Goal: Task Accomplishment & Management: Use online tool/utility

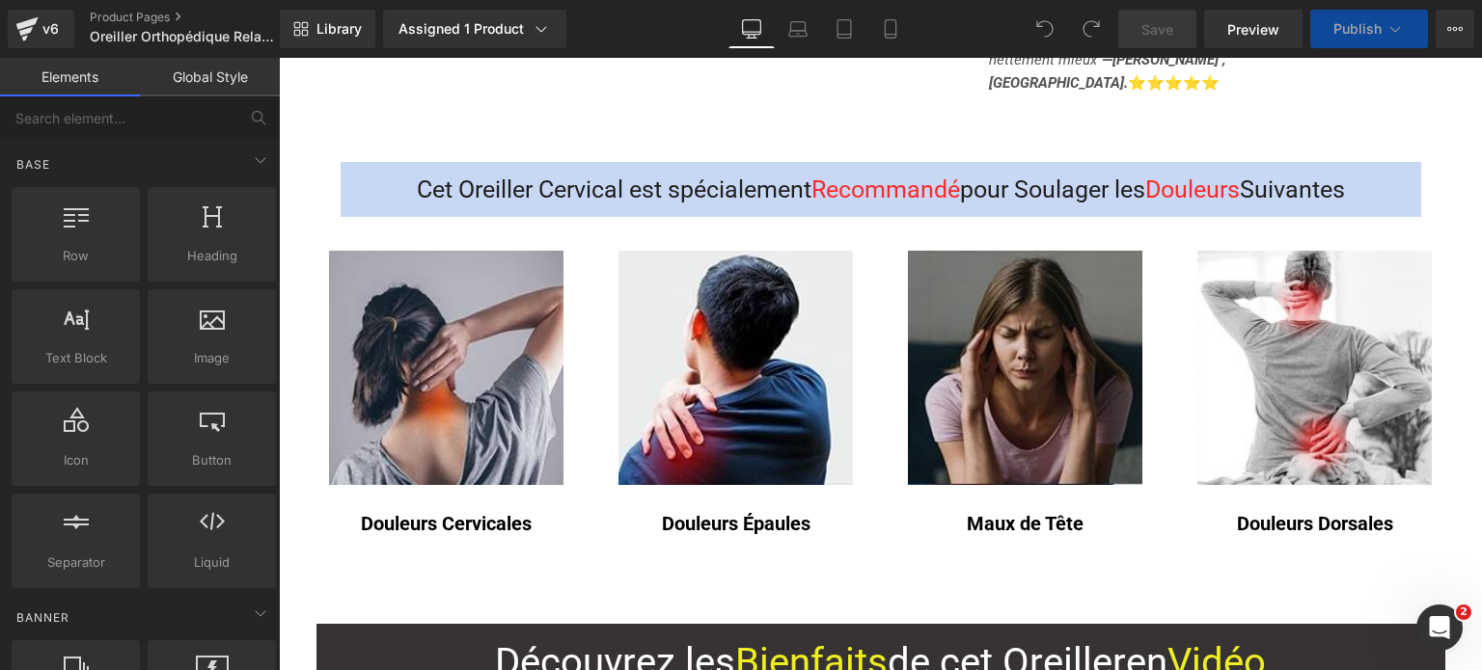
scroll to position [772, 0]
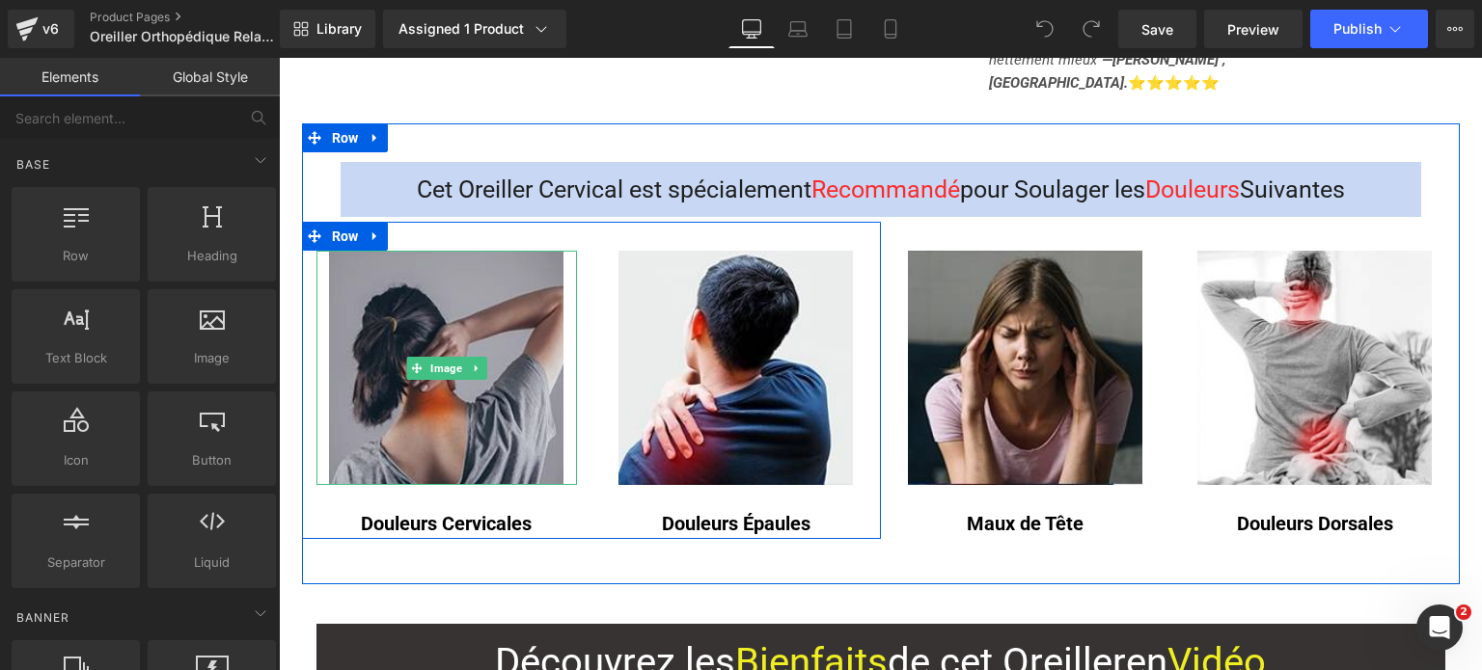
click at [448, 330] on img at bounding box center [446, 368] width 234 height 234
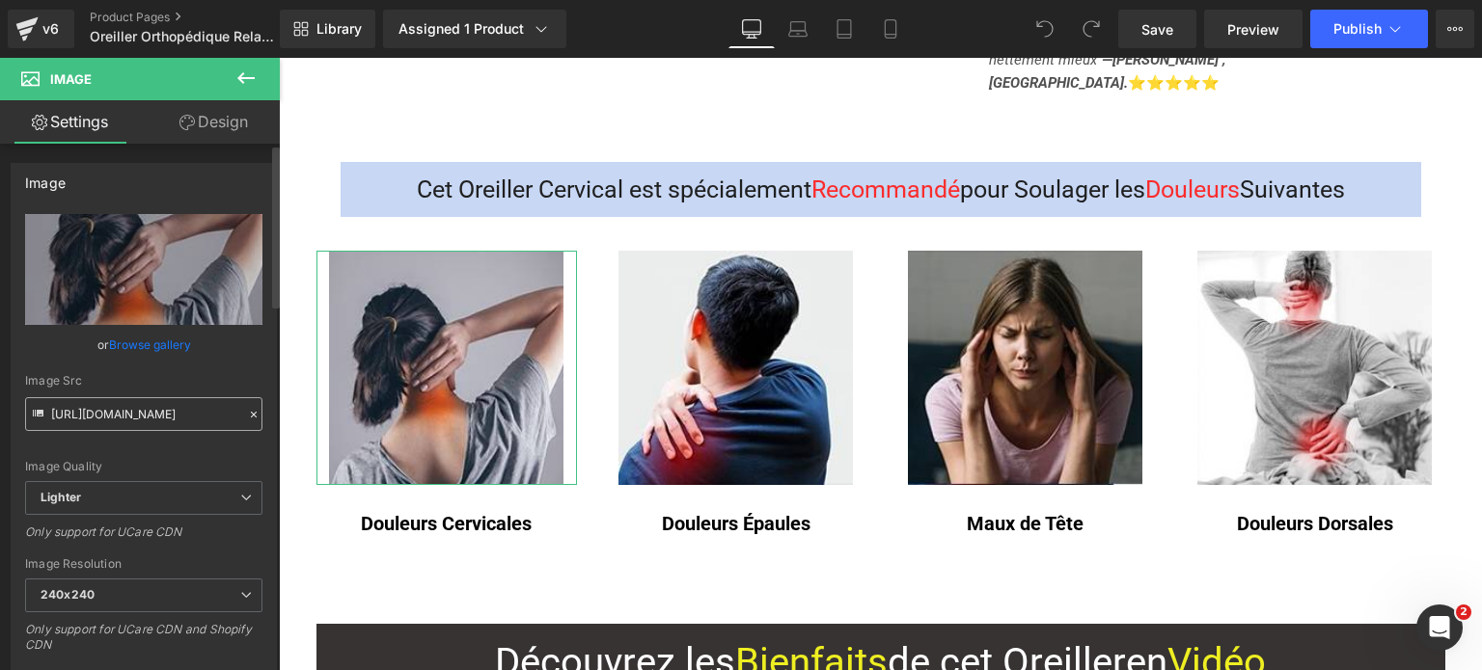
click at [173, 417] on input "[URL][DOMAIN_NAME]" at bounding box center [143, 414] width 237 height 34
click at [174, 418] on input "[URL][DOMAIN_NAME]" at bounding box center [143, 414] width 237 height 34
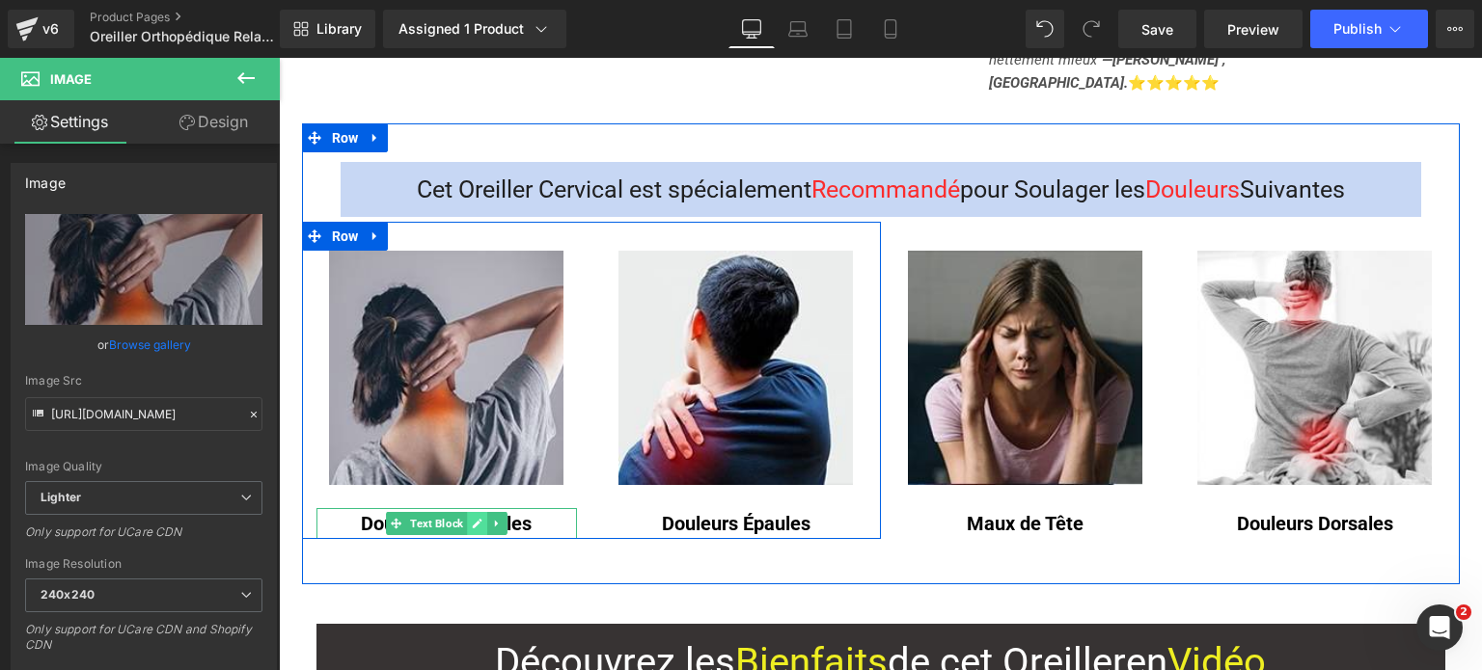
click at [472, 518] on icon at bounding box center [477, 524] width 11 height 12
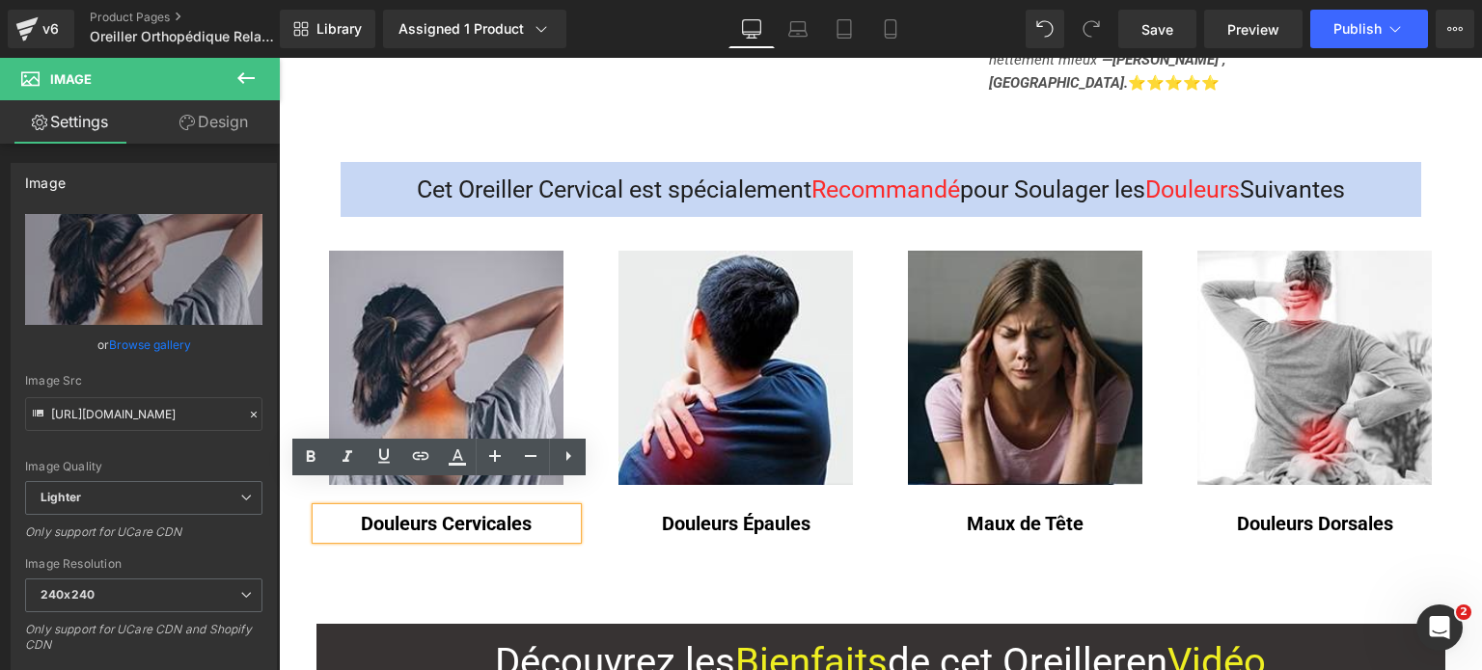
click at [463, 512] on strong "Douleurs Cervicales" at bounding box center [446, 523] width 171 height 23
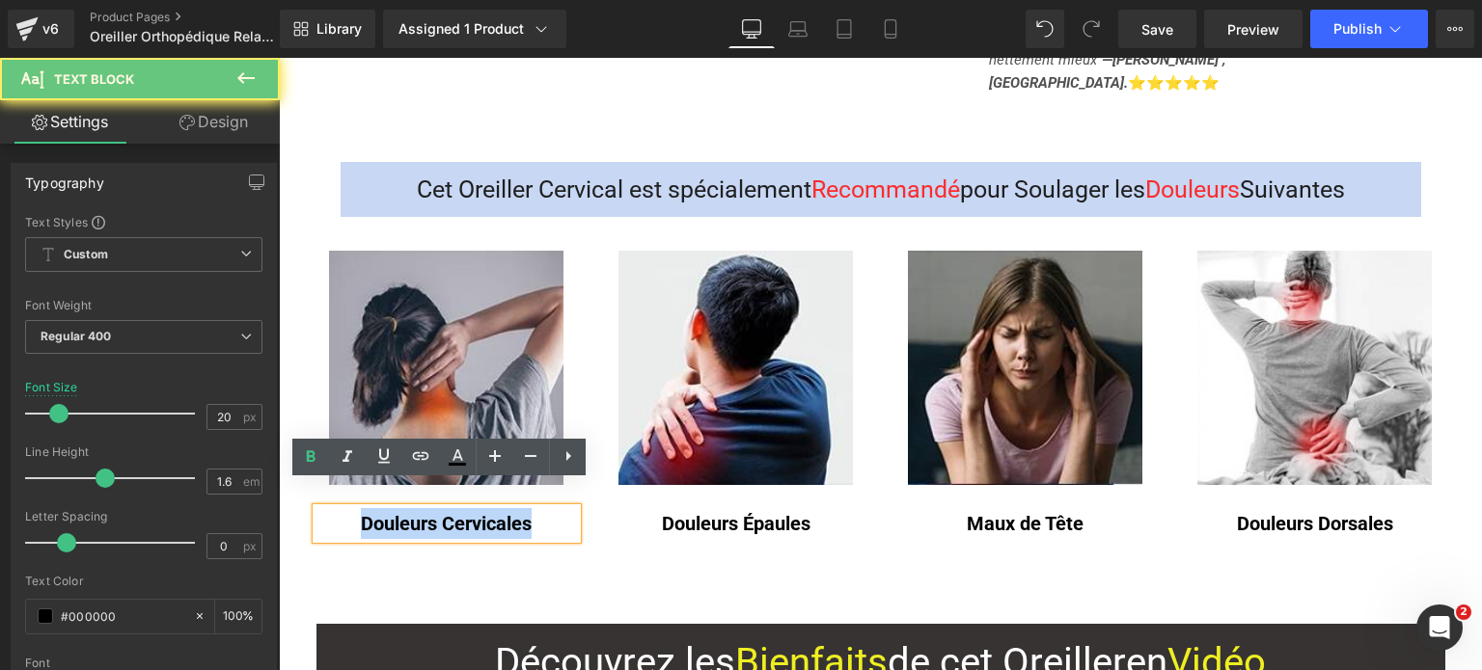
click at [463, 512] on strong "Douleurs Cervicales" at bounding box center [446, 523] width 171 height 23
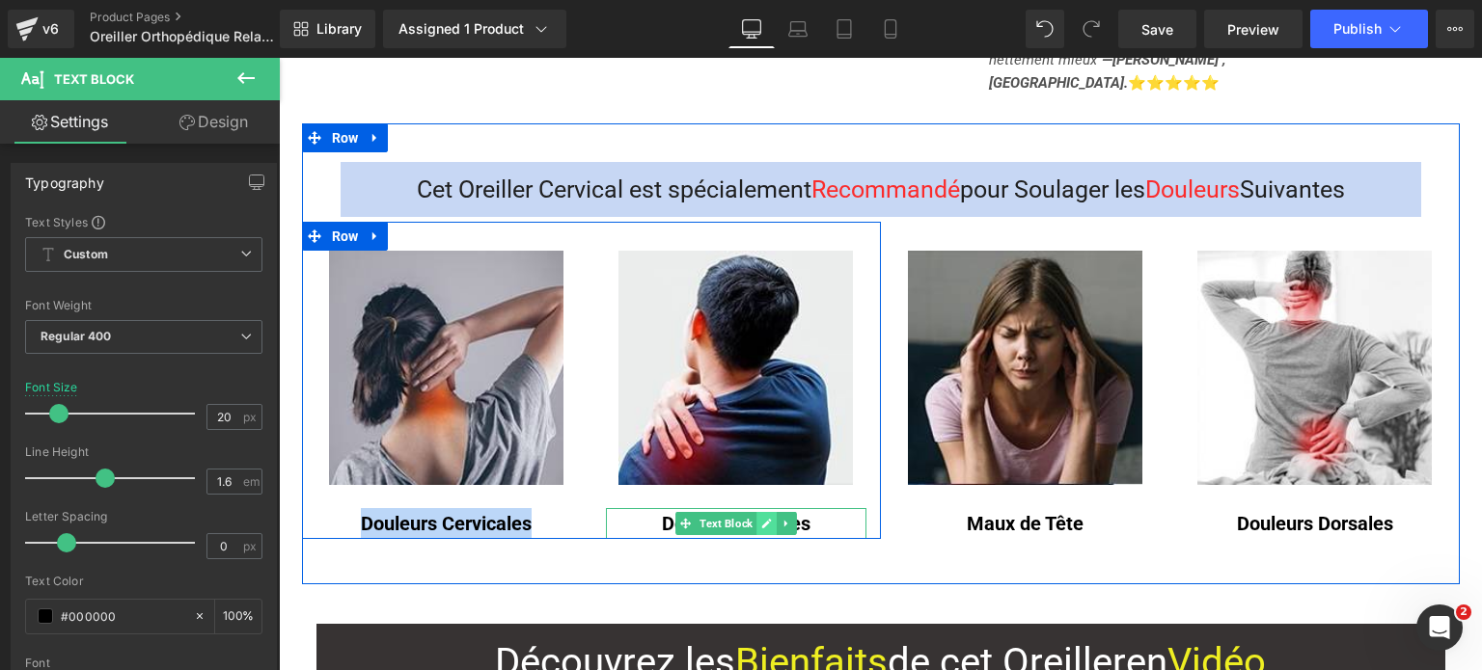
click at [766, 512] on link at bounding box center [766, 523] width 20 height 23
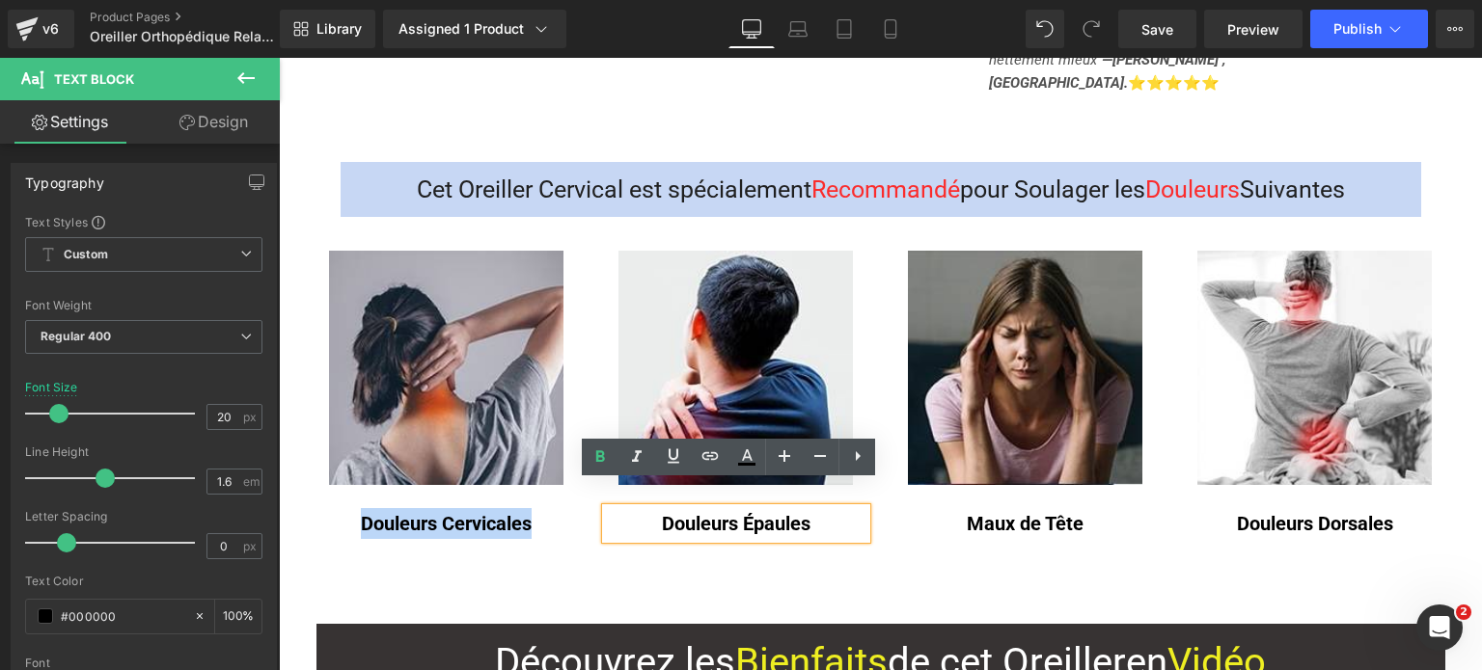
click at [723, 512] on b "Douleurs Épaules" at bounding box center [736, 523] width 149 height 23
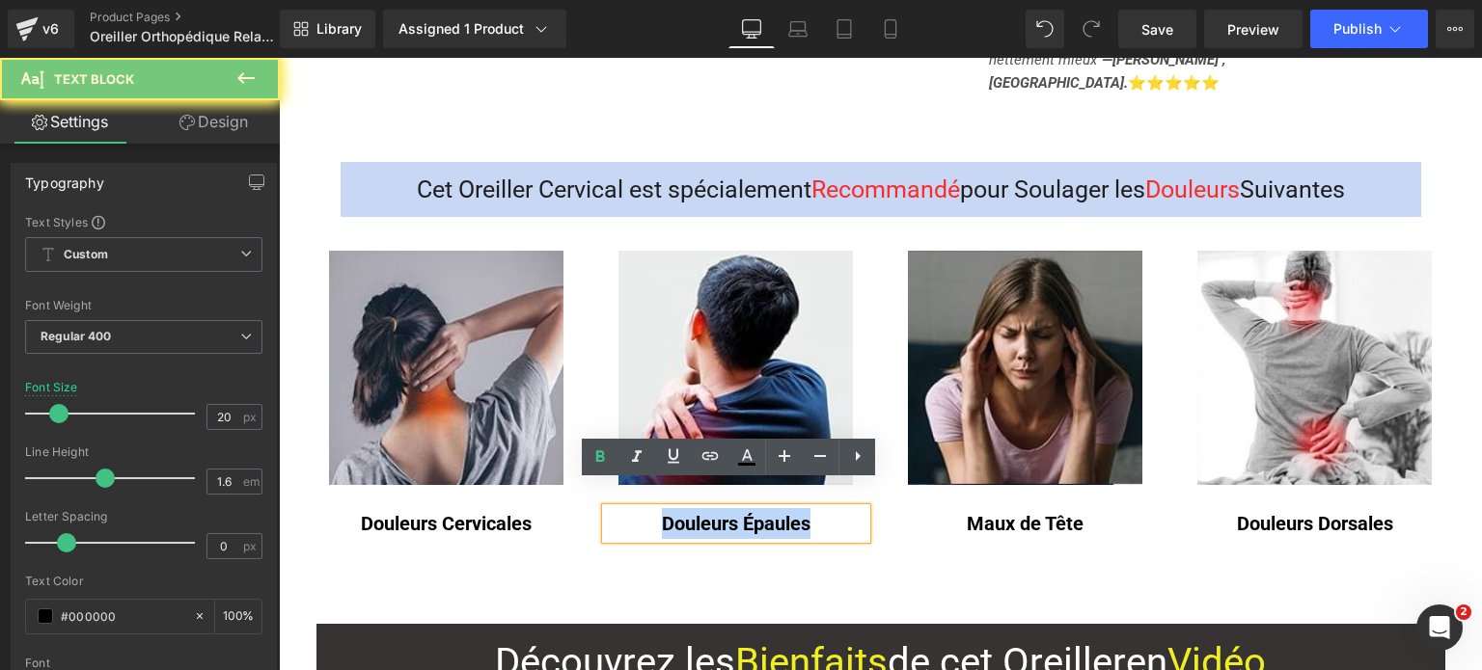
click at [723, 512] on b "Douleurs Épaules" at bounding box center [736, 523] width 149 height 23
copy b "Douleurs Épaules"
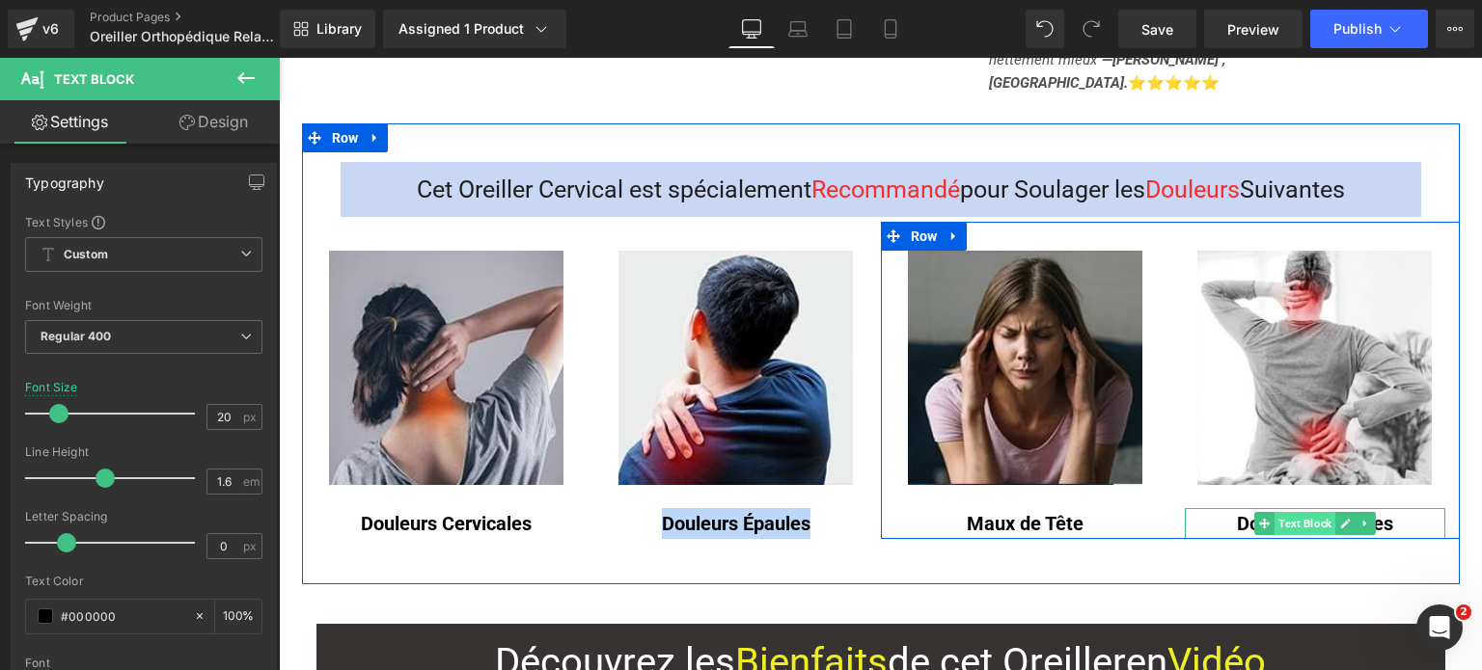
click at [1308, 512] on span "Text Block" at bounding box center [1304, 523] width 61 height 23
click at [1344, 512] on link at bounding box center [1345, 523] width 20 height 23
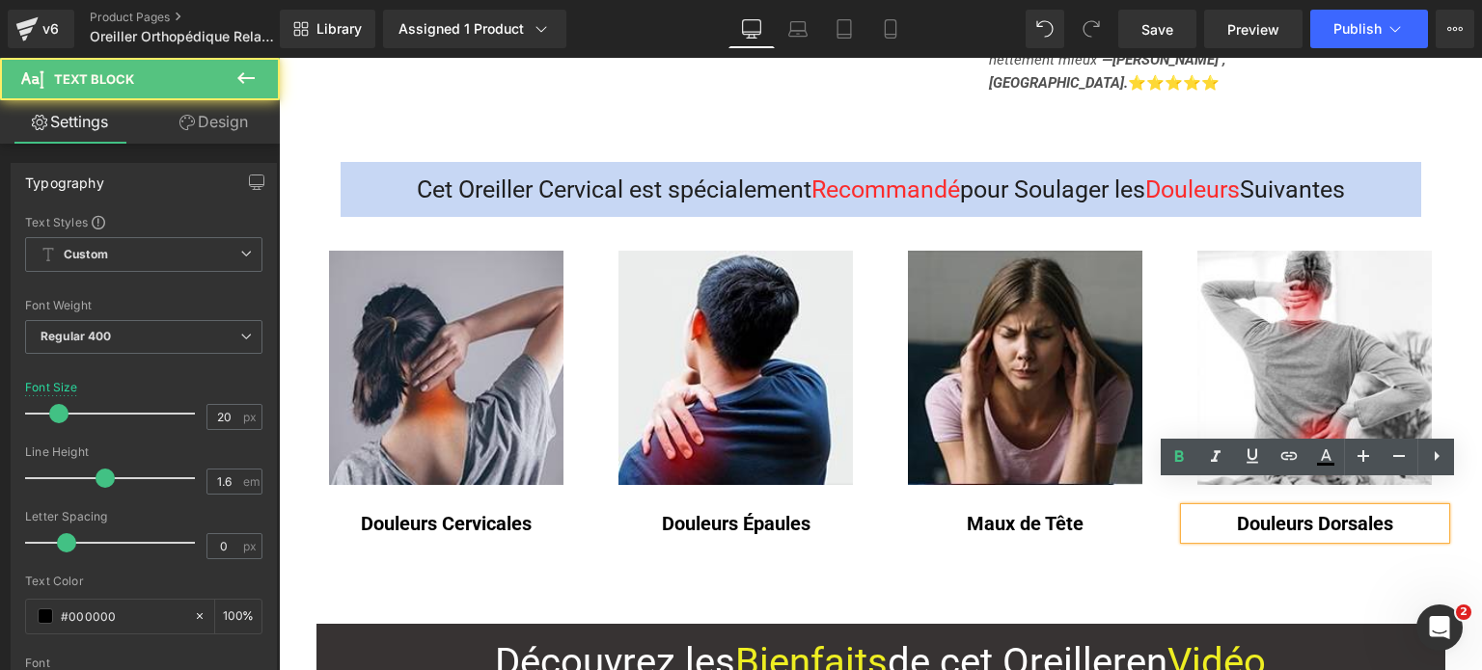
click at [1294, 512] on b "Douleurs Dorsales" at bounding box center [1315, 523] width 156 height 23
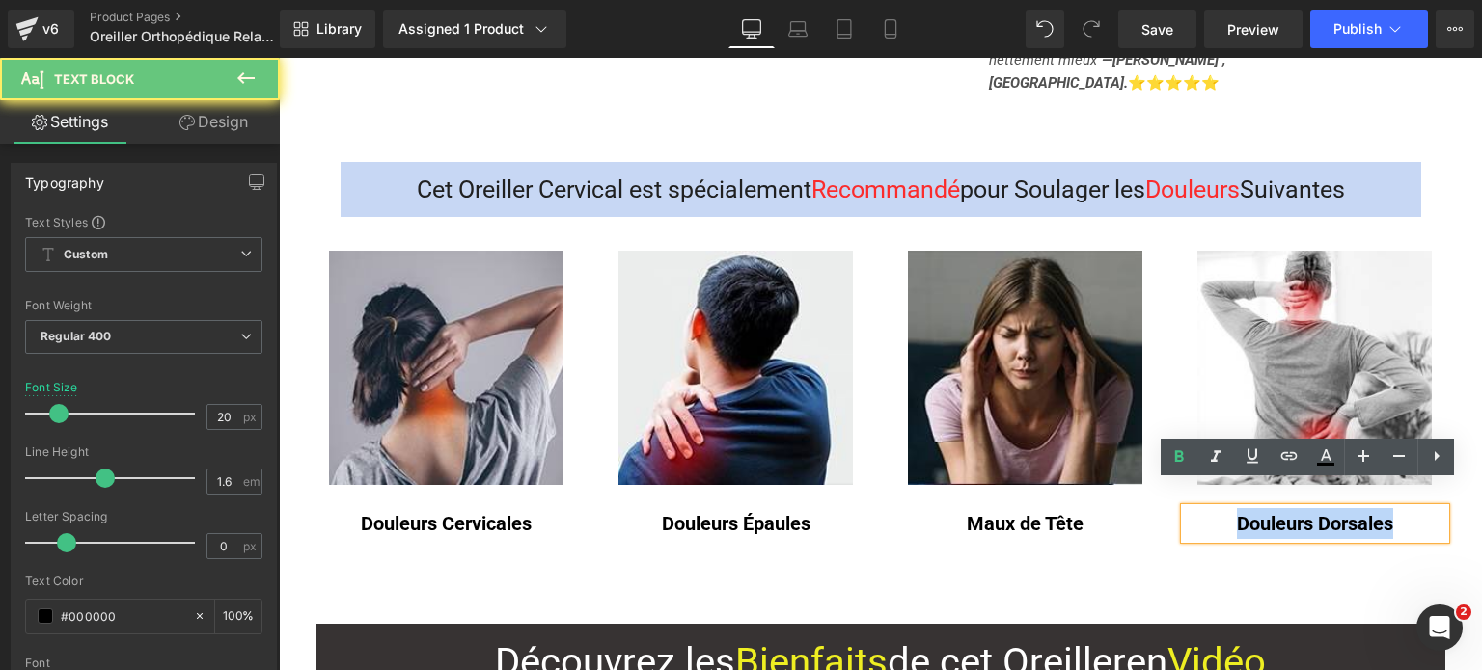
click at [1294, 512] on b "Douleurs Dorsales" at bounding box center [1315, 523] width 156 height 23
copy b "Douleurs Dorsales"
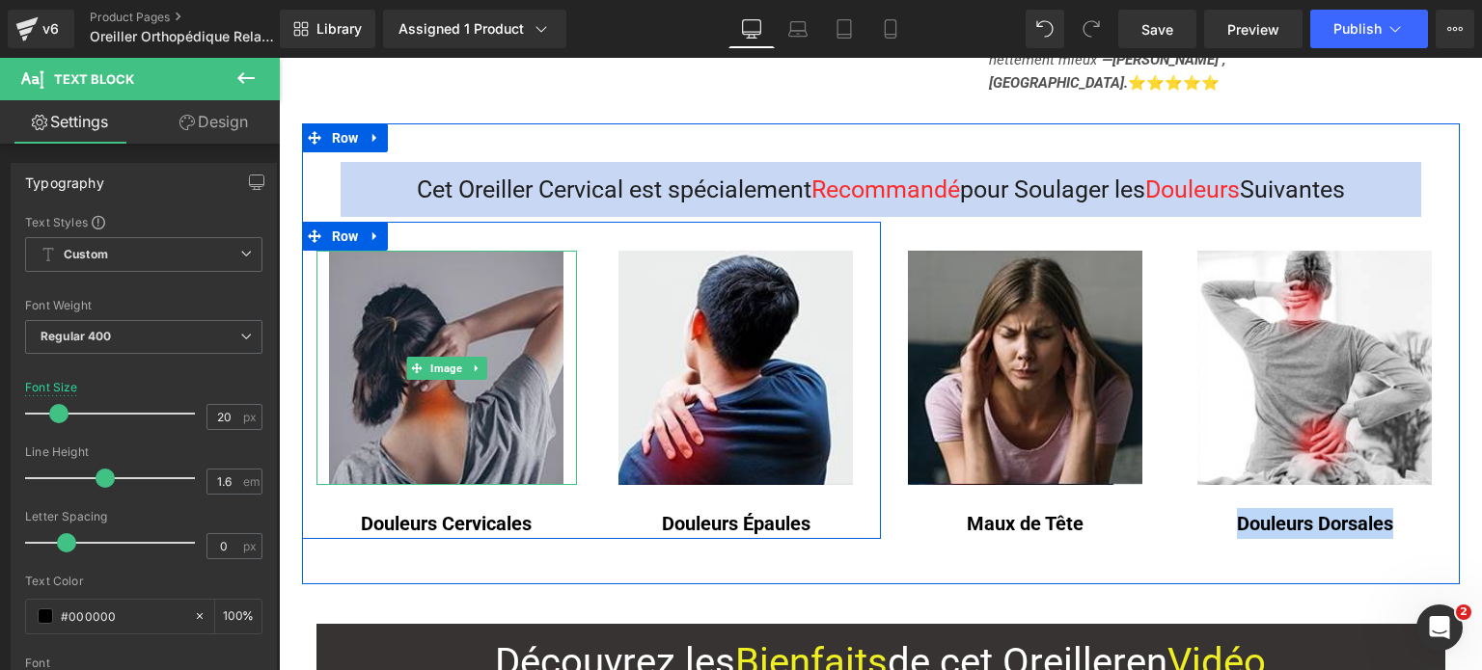
click at [495, 279] on img at bounding box center [446, 368] width 234 height 234
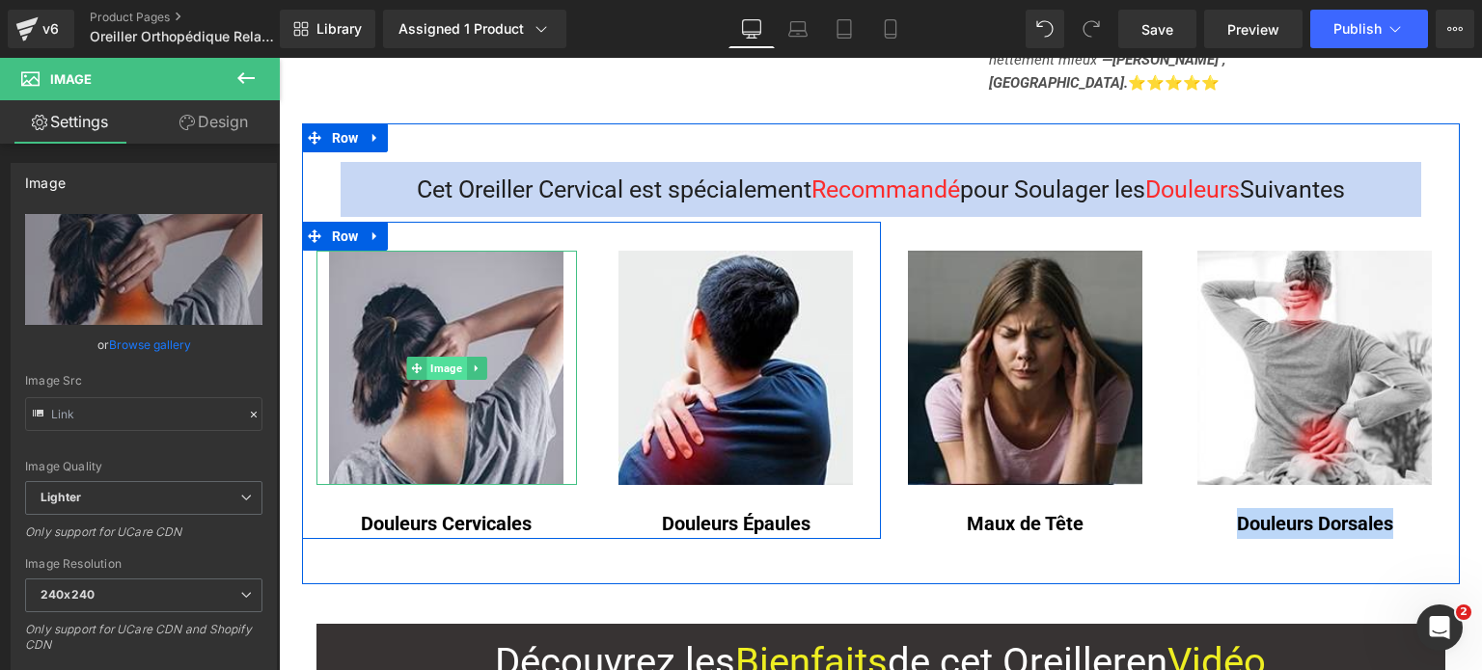
click at [436, 357] on span "Image" at bounding box center [446, 368] width 40 height 23
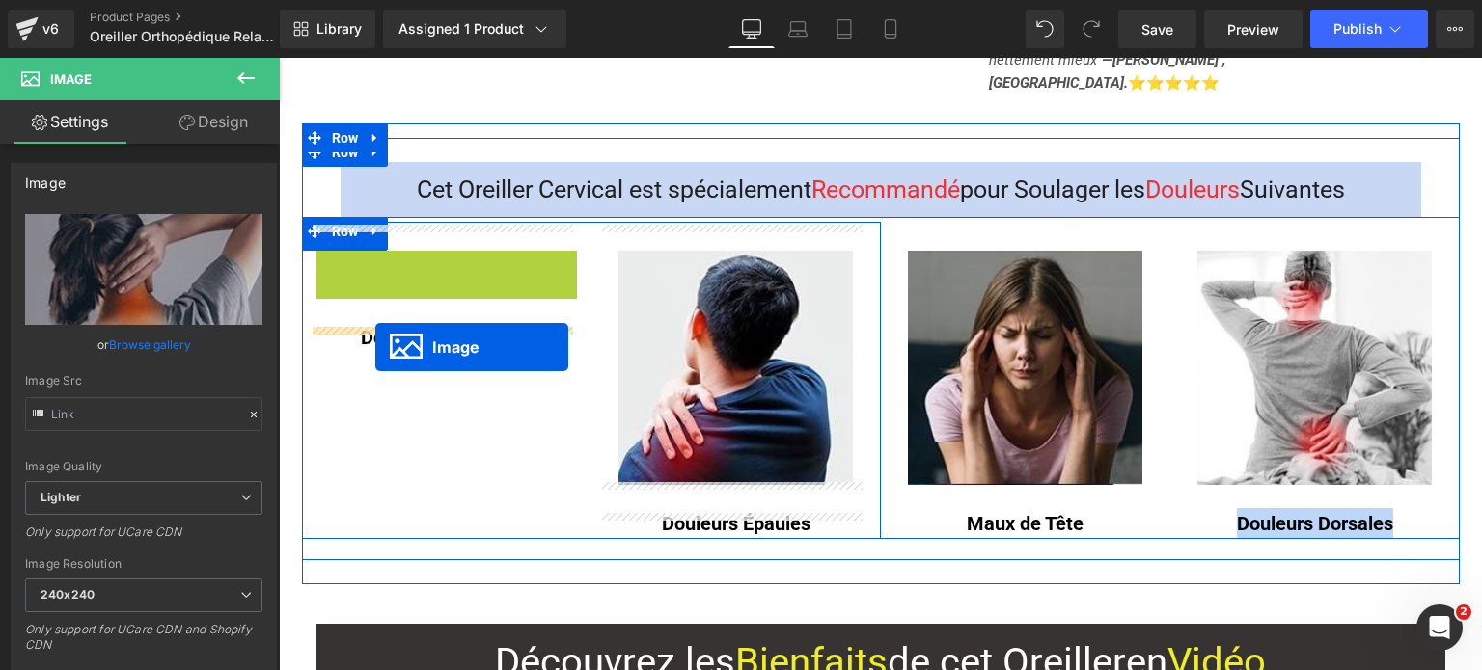
drag, startPoint x: 436, startPoint y: 344, endPoint x: 375, endPoint y: 347, distance: 60.8
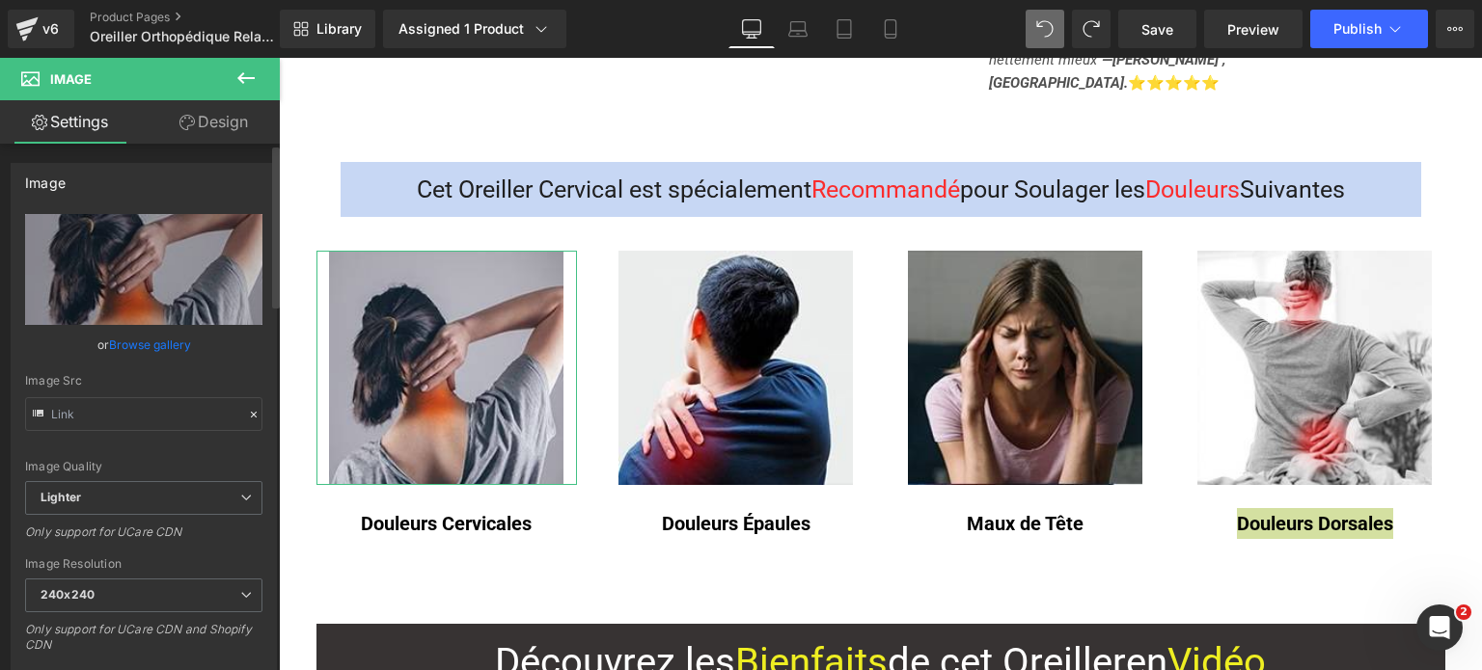
click at [157, 341] on link "Browse gallery" at bounding box center [150, 345] width 82 height 34
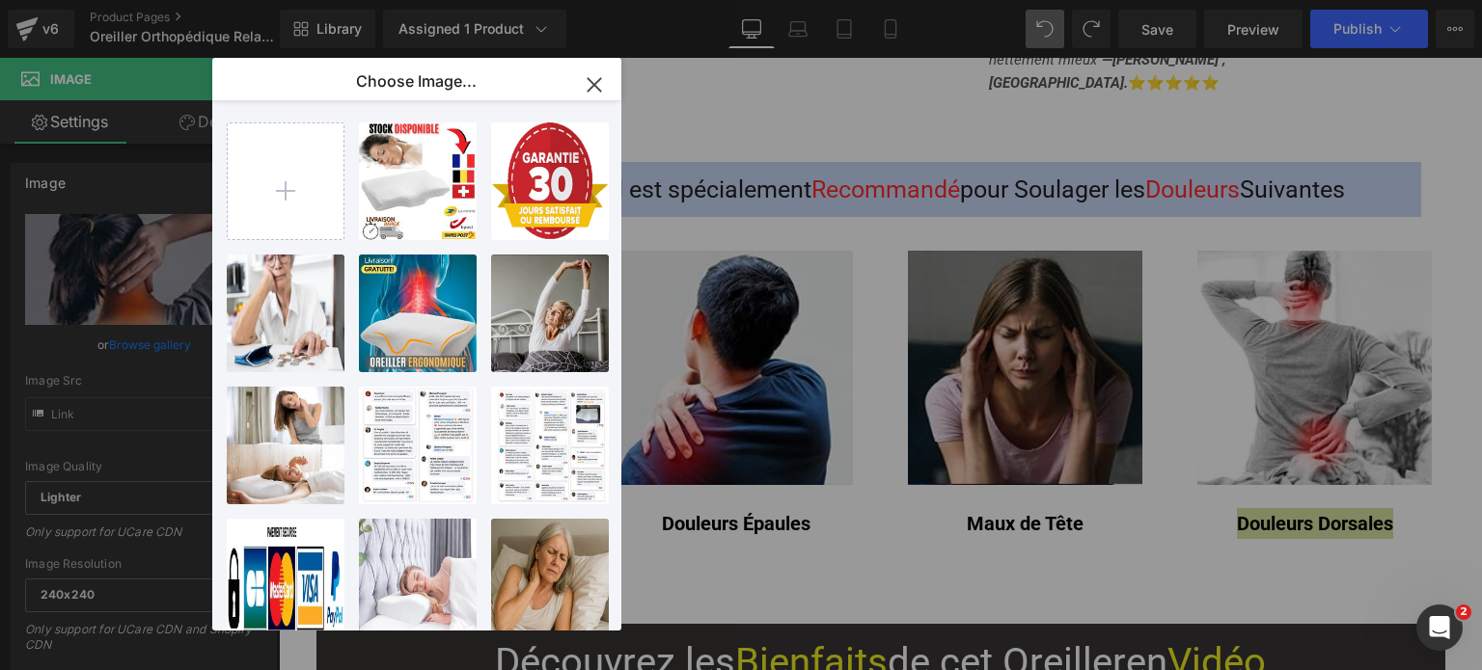
click at [587, 80] on icon "button" at bounding box center [594, 84] width 31 height 31
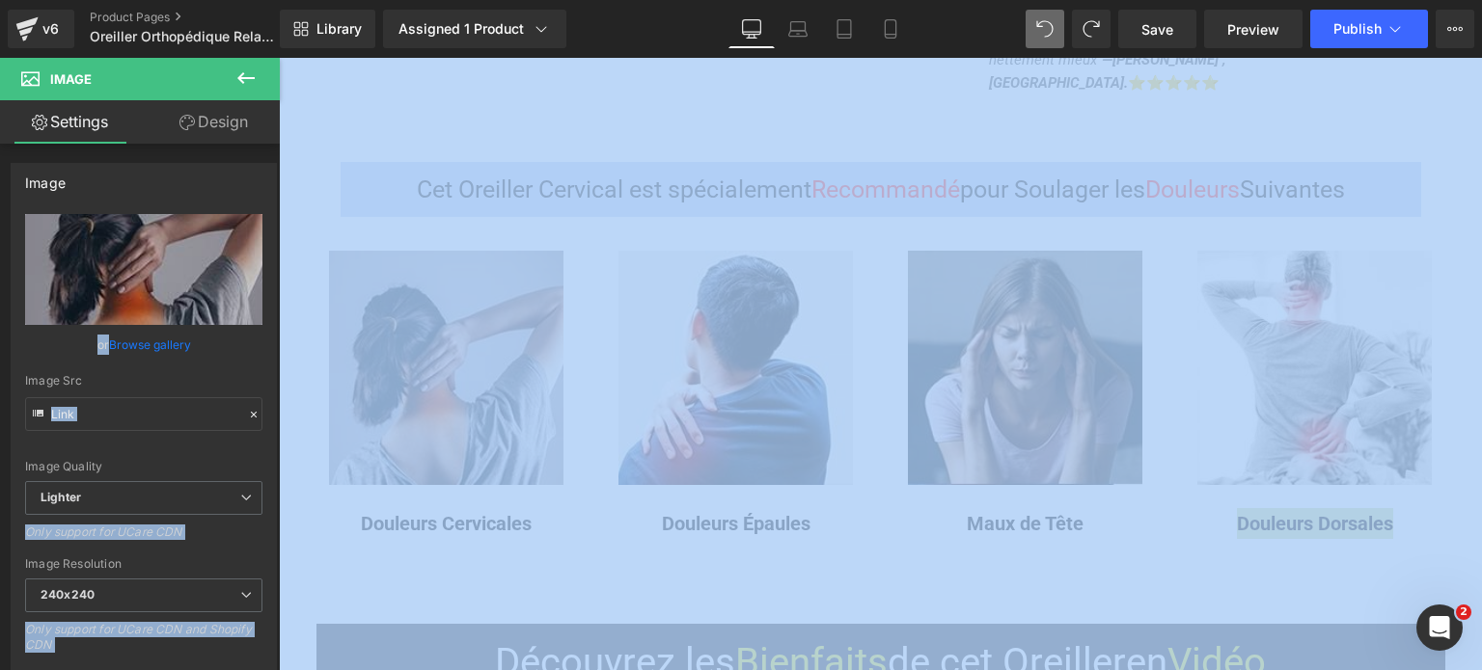
drag, startPoint x: 8, startPoint y: 246, endPoint x: -1049, endPoint y: 270, distance: 1056.5
click at [0, 270] on html "Image You are previewing how the will restyle your page. You can not edit Eleme…" at bounding box center [741, 335] width 1482 height 670
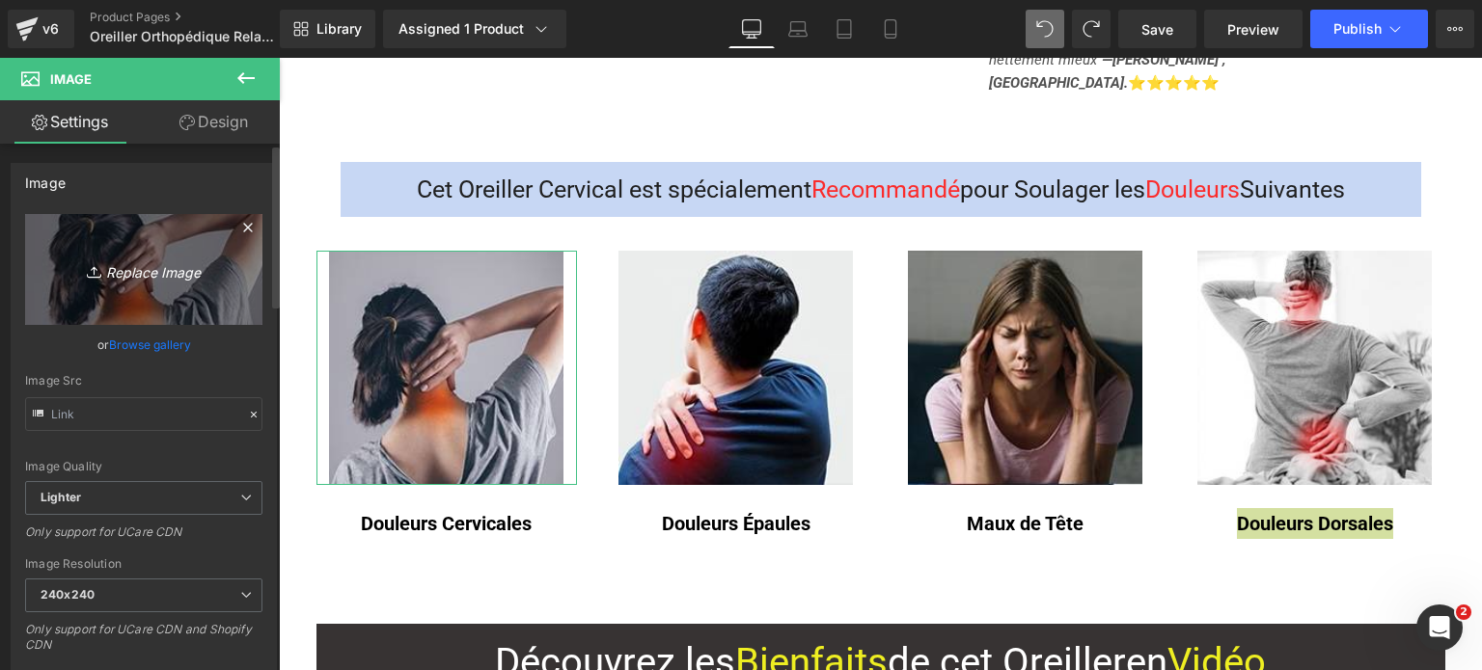
click at [149, 308] on link "Replace Image" at bounding box center [143, 269] width 237 height 111
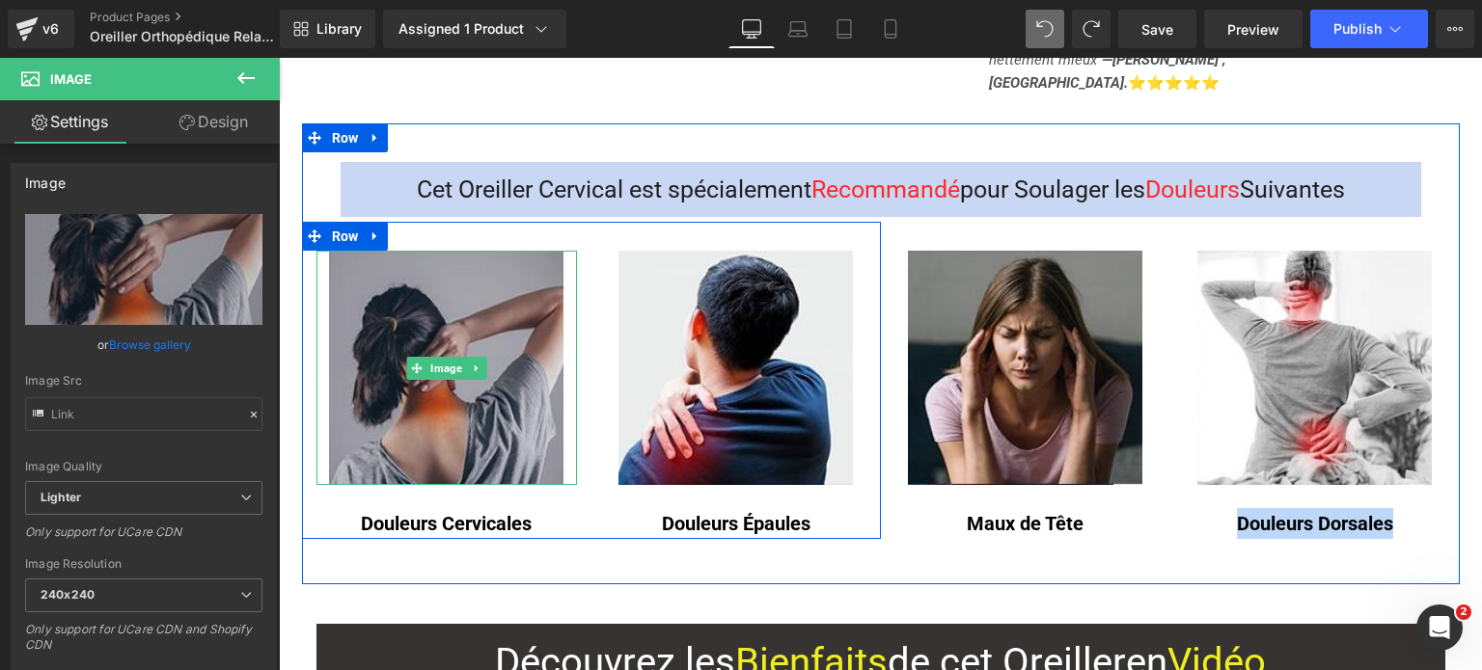
click at [449, 304] on img at bounding box center [446, 368] width 234 height 234
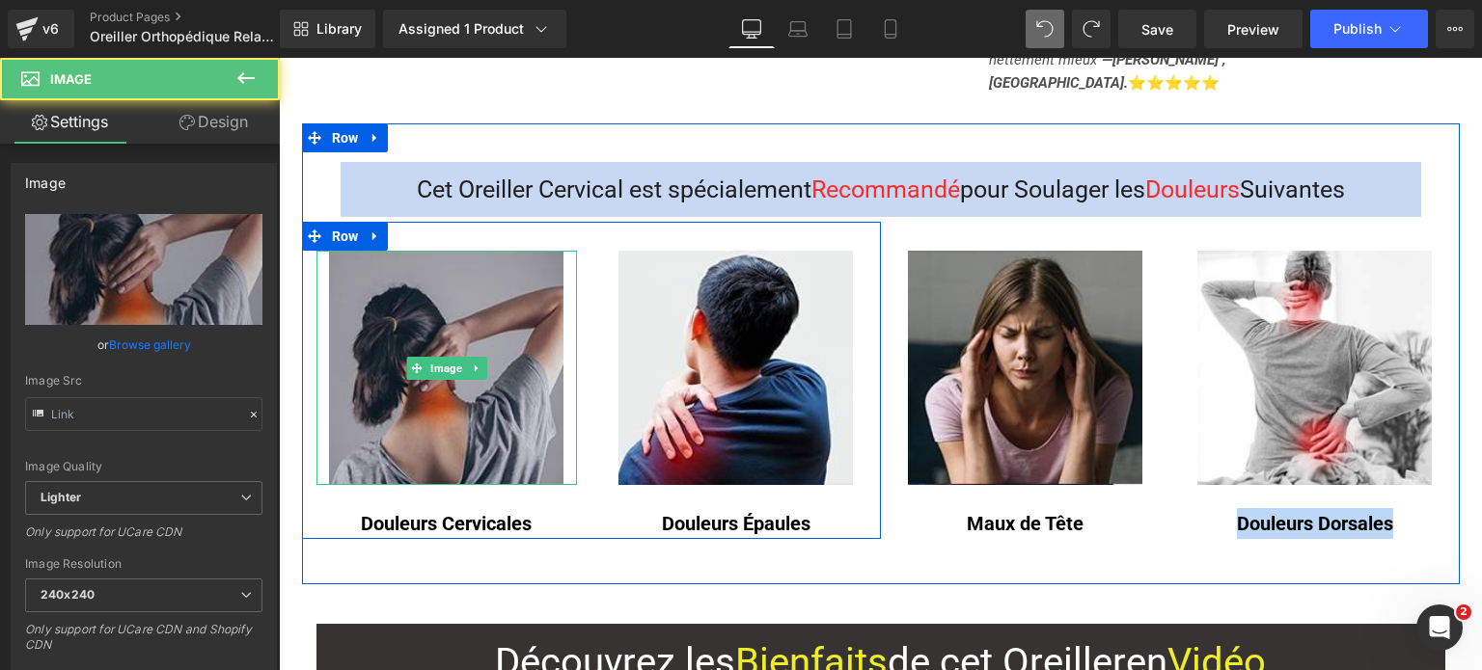
click at [449, 304] on img at bounding box center [446, 368] width 234 height 234
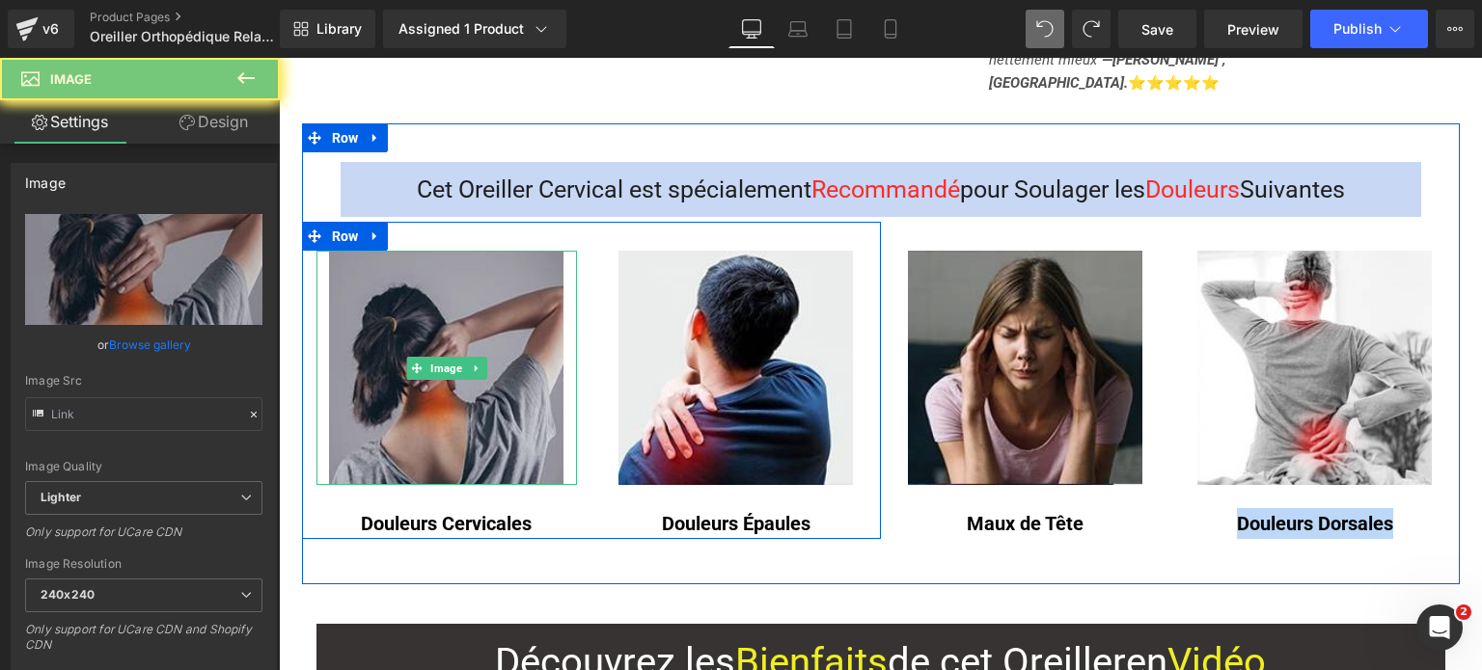
click at [449, 304] on img at bounding box center [446, 368] width 234 height 234
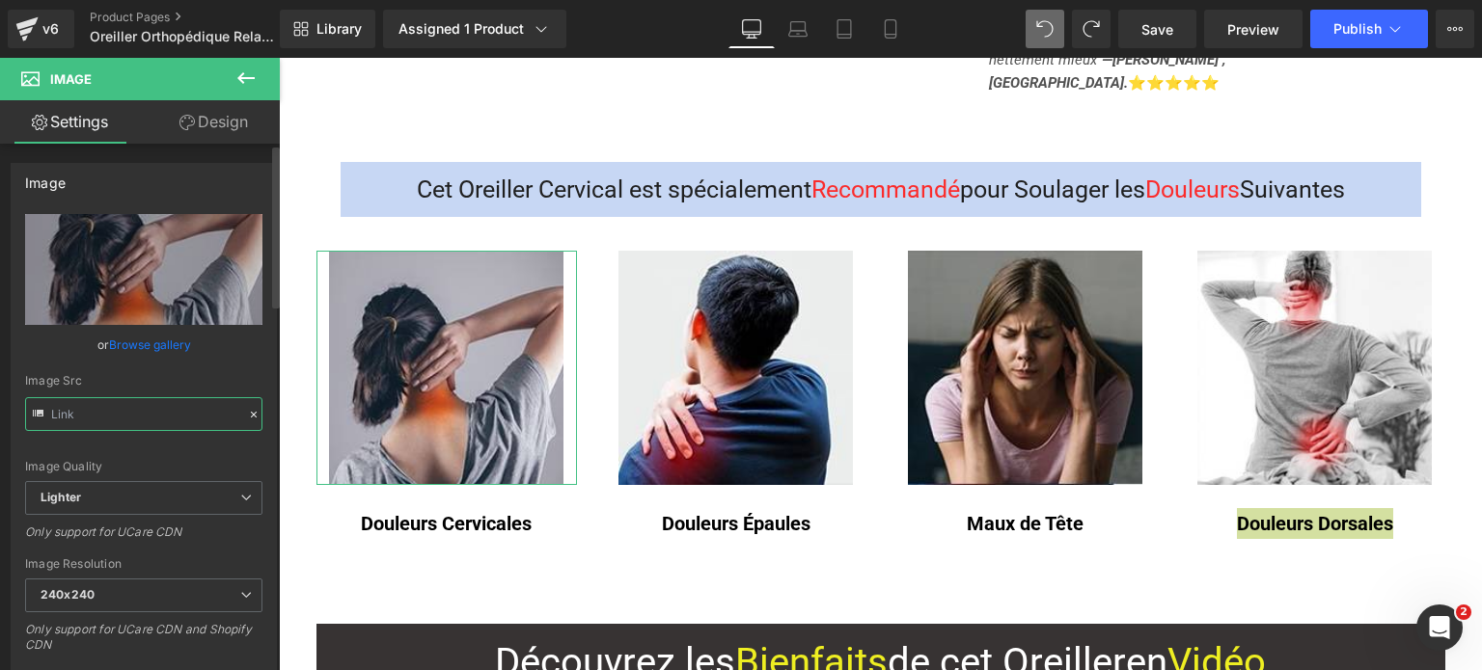
click at [162, 423] on input "text" at bounding box center [143, 414] width 237 height 34
type input "[URL][DOMAIN_NAME]"
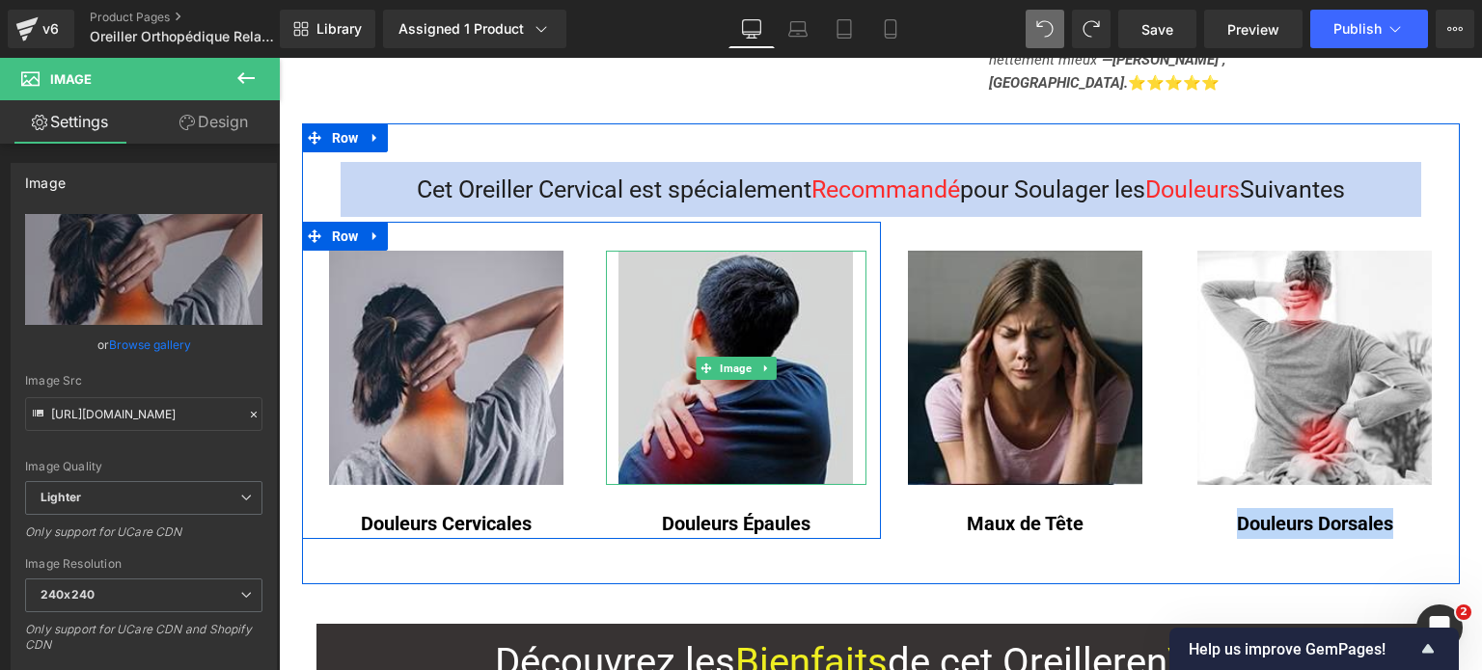
click at [749, 291] on img at bounding box center [735, 368] width 234 height 234
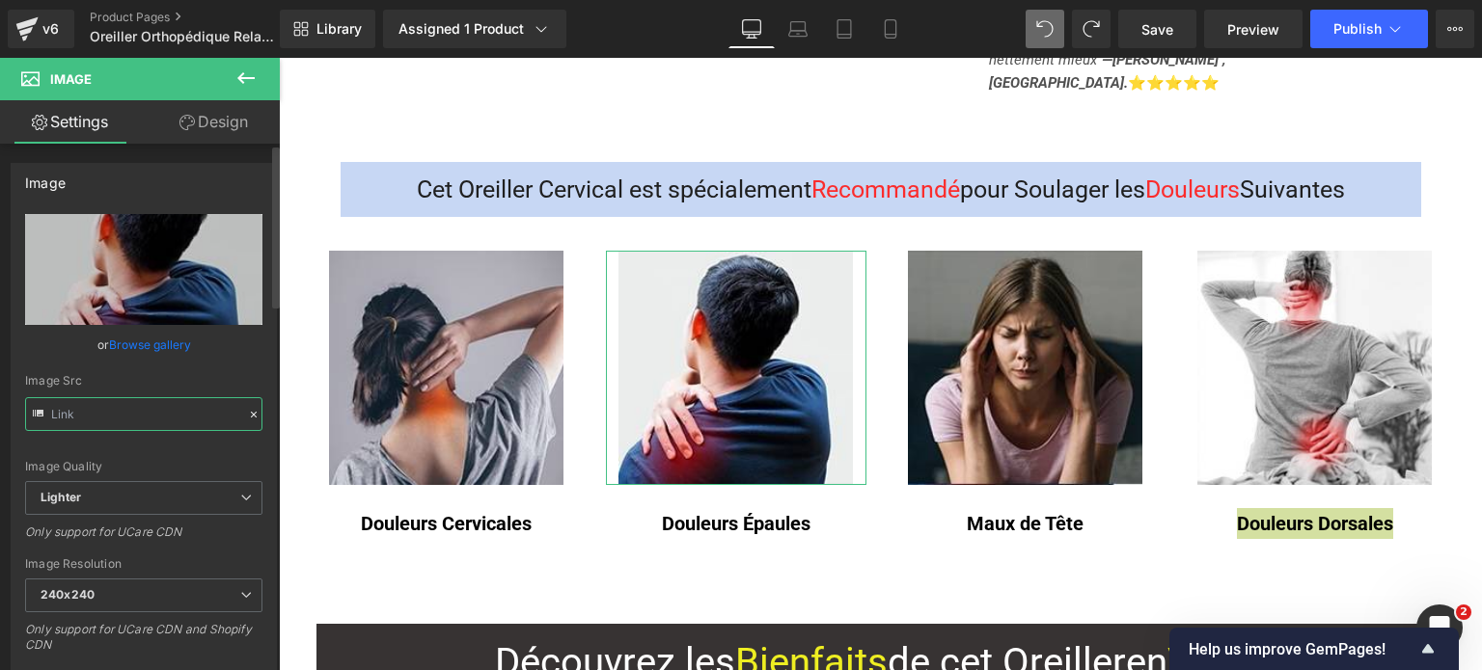
click at [156, 412] on input "text" at bounding box center [143, 414] width 237 height 34
click at [158, 413] on input "text" at bounding box center [143, 414] width 237 height 34
click at [162, 416] on input "text" at bounding box center [143, 414] width 237 height 34
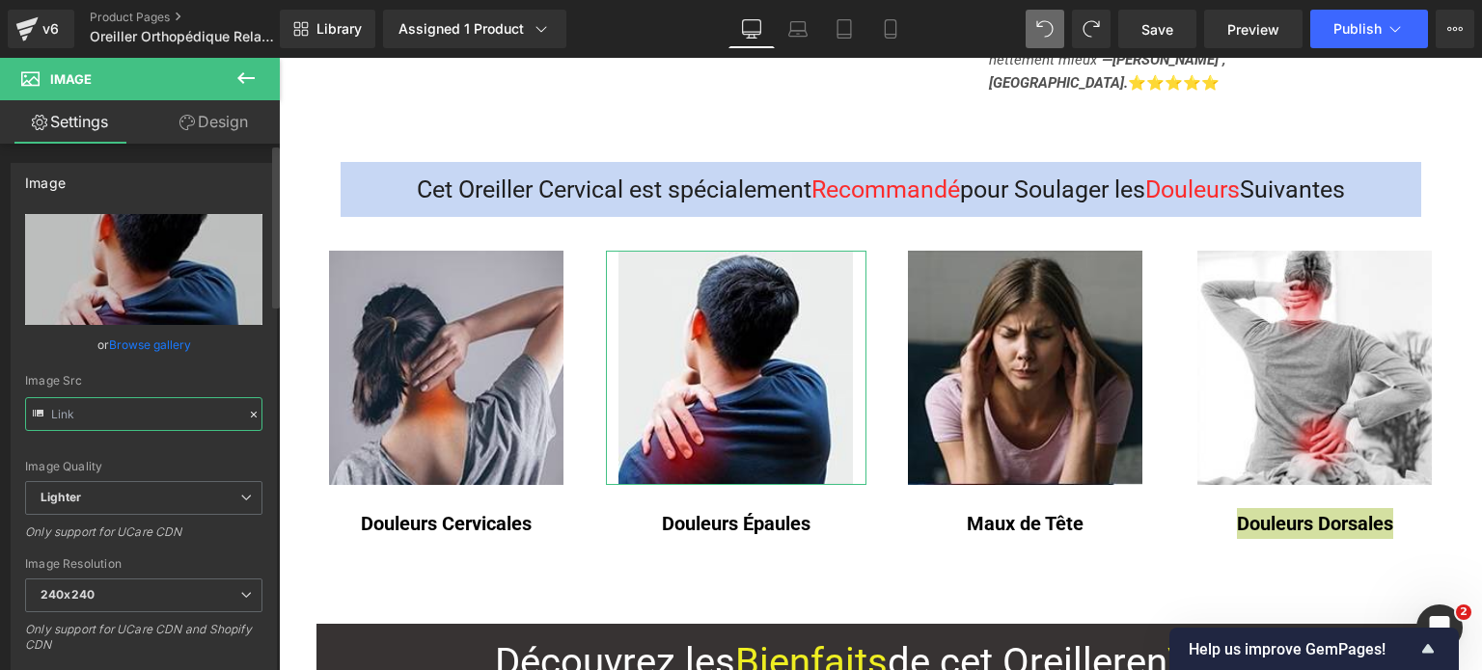
click at [162, 416] on input "text" at bounding box center [143, 414] width 237 height 34
type input "[URL][DOMAIN_NAME]"
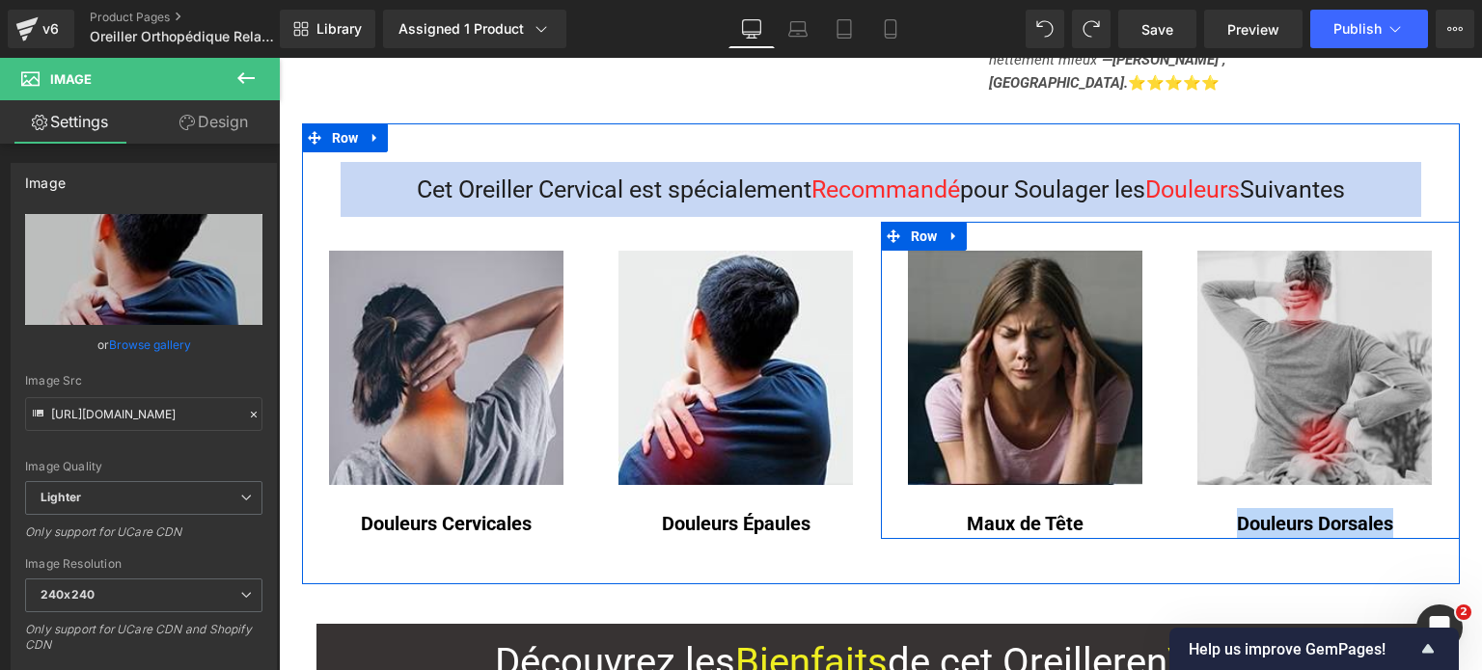
click at [1316, 299] on img at bounding box center [1314, 368] width 234 height 234
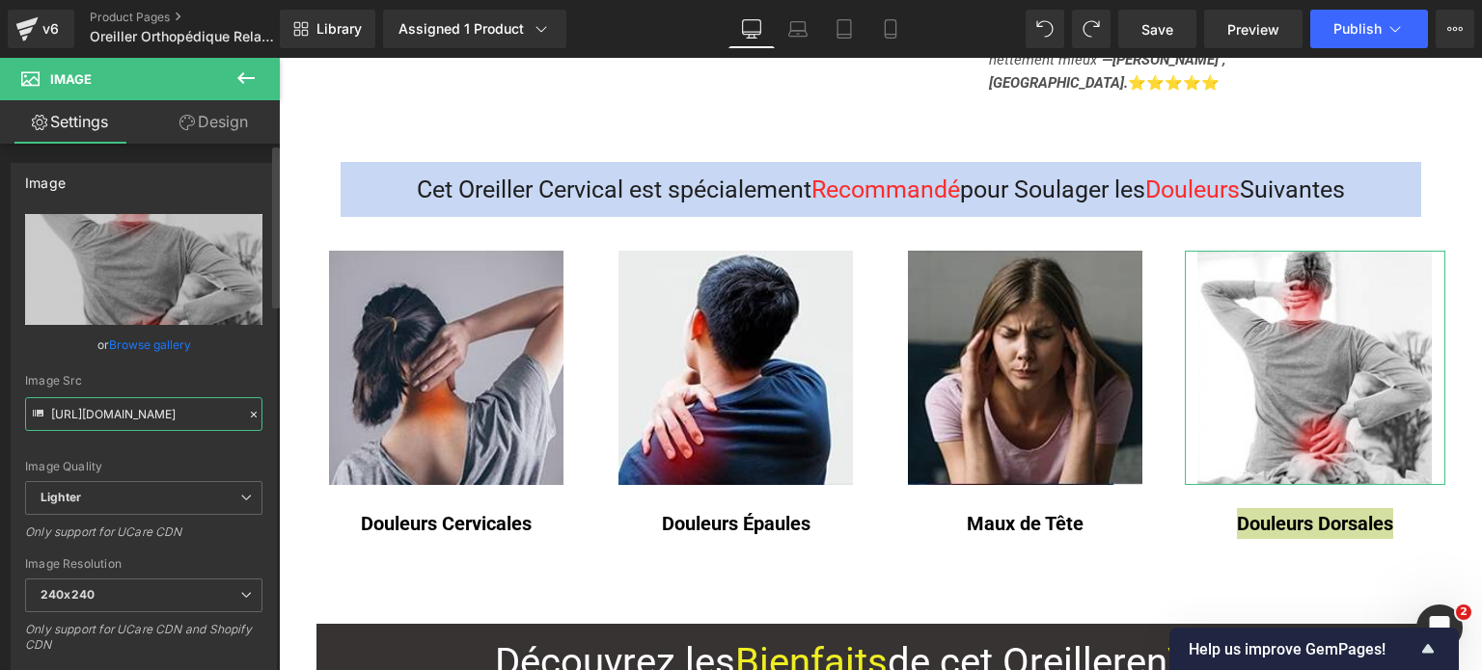
click at [148, 401] on input "[URL][DOMAIN_NAME]" at bounding box center [143, 414] width 237 height 34
click at [149, 401] on input "[URL][DOMAIN_NAME]" at bounding box center [143, 414] width 237 height 34
